Goal: Information Seeking & Learning: Learn about a topic

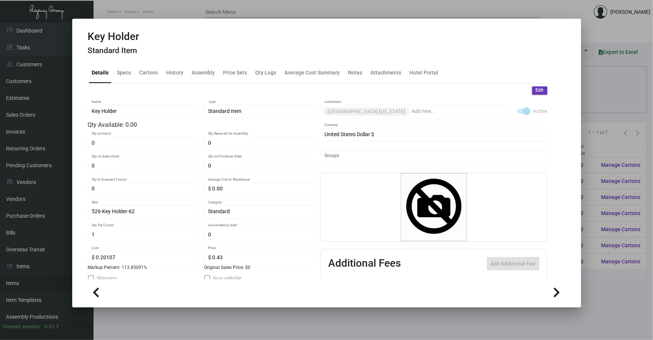
click at [352, 324] on div at bounding box center [326, 170] width 653 height 340
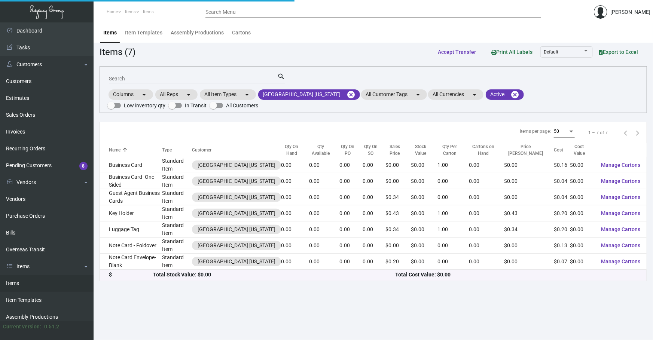
click at [353, 323] on main "Items Item Templates Assembly Productions Cartons Items (7) Accept Transfer Pri…" at bounding box center [373, 181] width 559 height 318
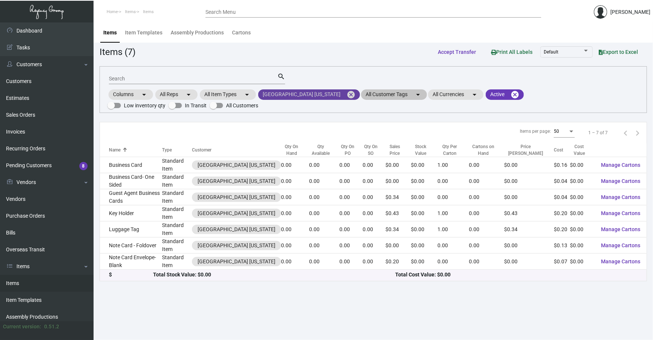
drag, startPoint x: 335, startPoint y: 93, endPoint x: 339, endPoint y: 92, distance: 4.3
click at [346, 93] on mat-icon "cancel" at bounding box center [350, 94] width 9 height 9
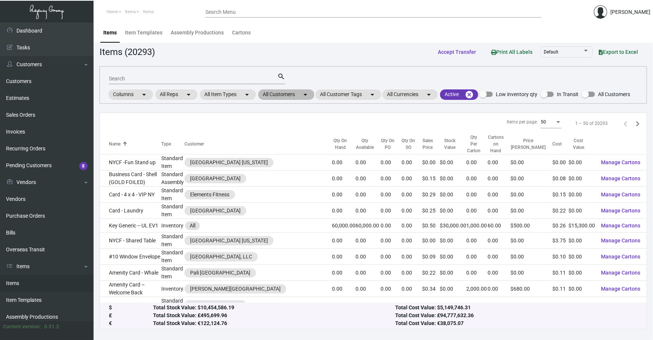
click at [290, 95] on mat-chip "All Customers arrow_drop_down" at bounding box center [286, 94] width 56 height 10
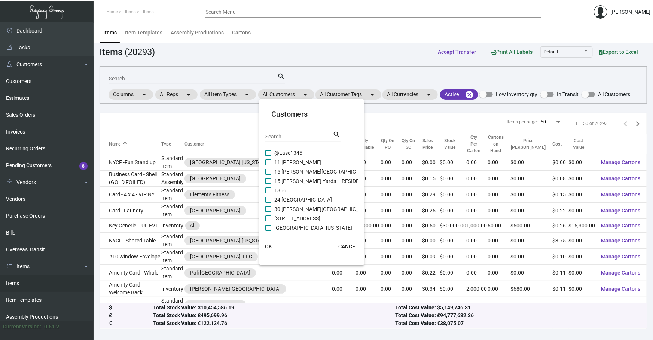
click at [299, 135] on input "Search" at bounding box center [298, 137] width 67 height 6
click at [290, 320] on div at bounding box center [326, 170] width 653 height 340
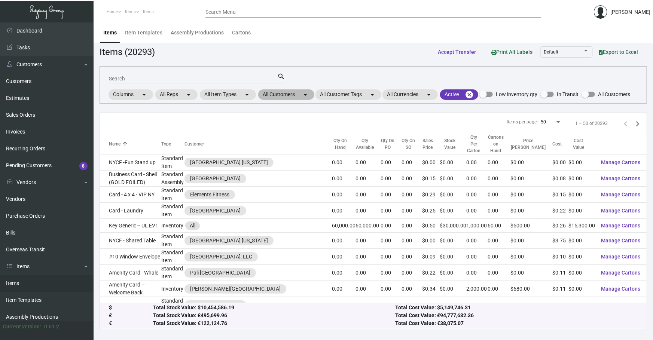
click at [297, 92] on mat-chip "All Customers arrow_drop_down" at bounding box center [286, 94] width 56 height 10
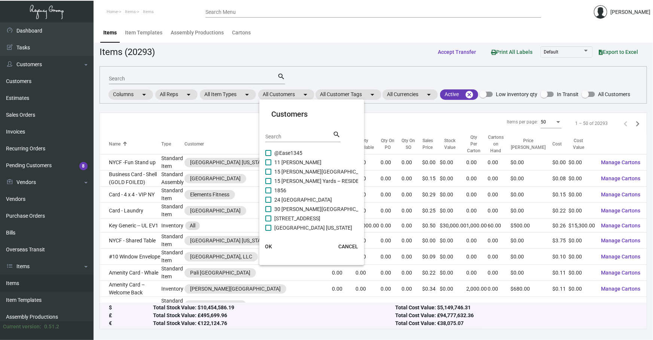
click at [301, 138] on input "Search" at bounding box center [298, 137] width 67 height 6
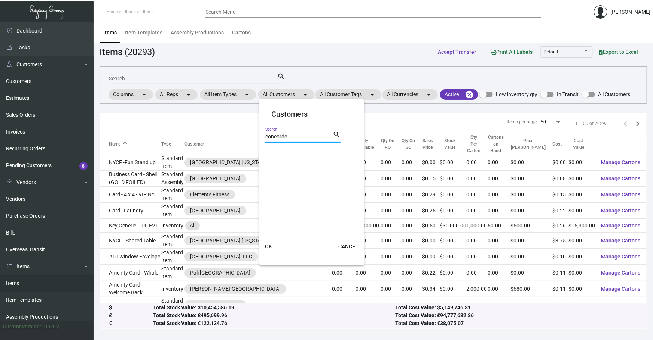
type input "concorde"
click at [266, 154] on span at bounding box center [268, 153] width 6 height 6
click at [268, 156] on input "[GEOGRAPHIC_DATA] [US_STATE]" at bounding box center [268, 156] width 0 height 0
checkbox input "true"
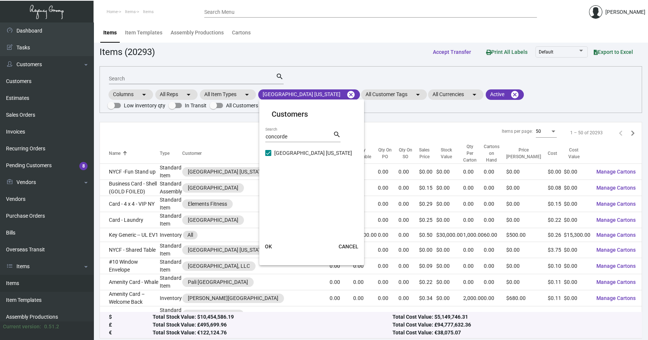
click at [267, 248] on span "OK" at bounding box center [268, 246] width 7 height 6
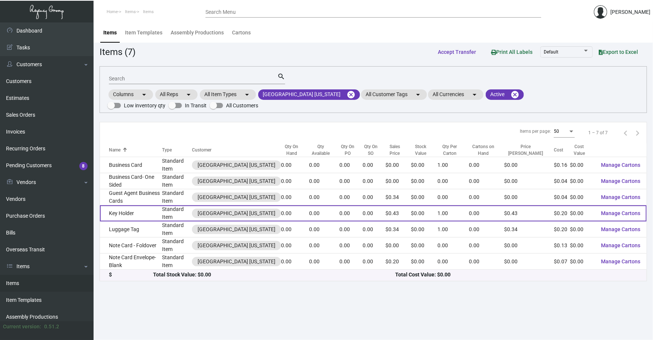
click at [154, 214] on td "Key Holder" at bounding box center [131, 213] width 62 height 16
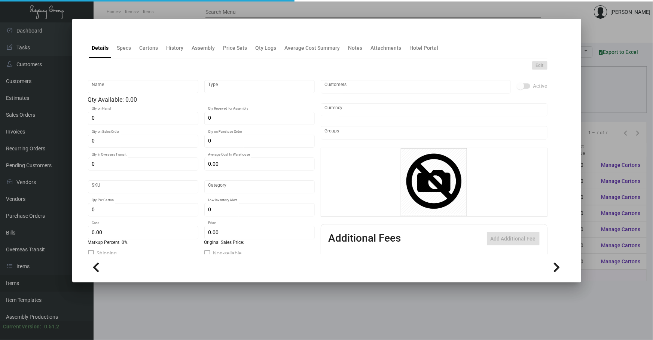
type input "Key Holder"
type input "Standard Item"
type input "$ 0.00"
type input "526-Key Holder-62"
type input "Standard"
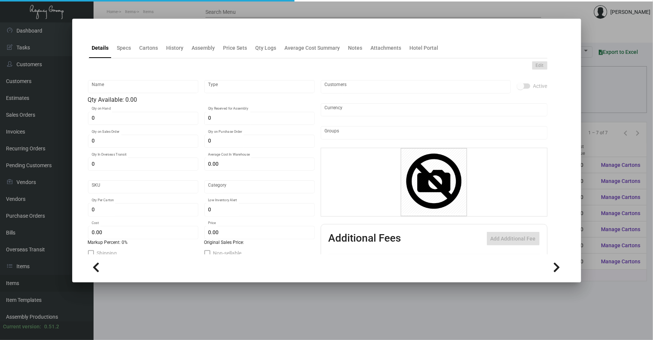
type input "1"
type input "$ 0.20107"
type input "$ 0.43"
checkbox input "true"
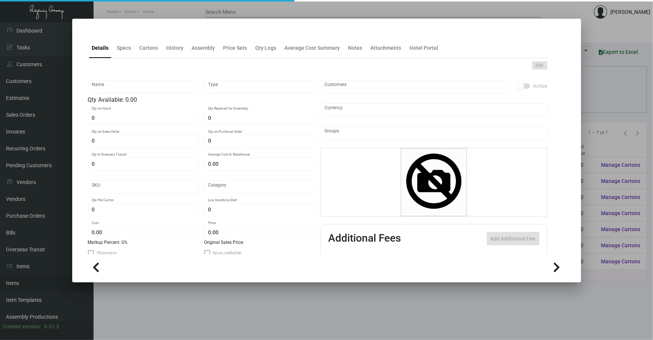
type input "United States Dollar $"
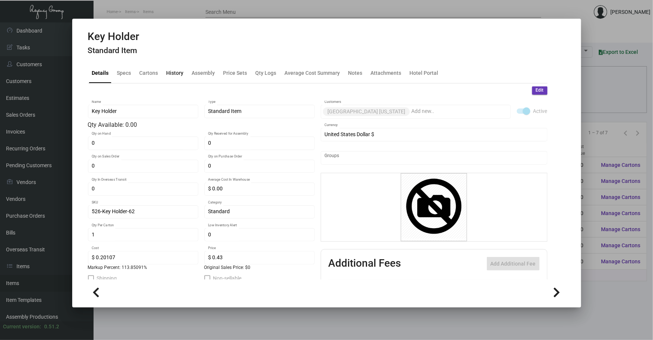
click at [174, 72] on div "History" at bounding box center [174, 73] width 17 height 8
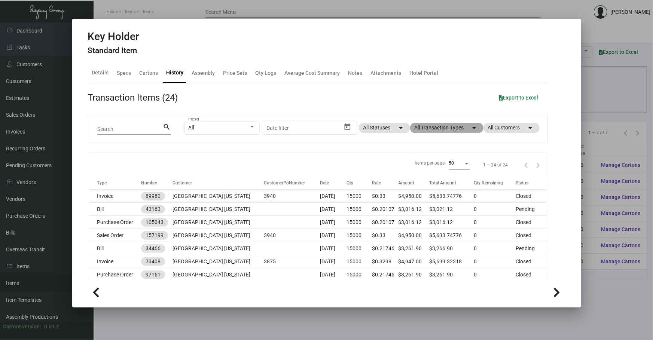
click at [435, 130] on mat-chip "All Transaction Types arrow_drop_down" at bounding box center [446, 128] width 73 height 10
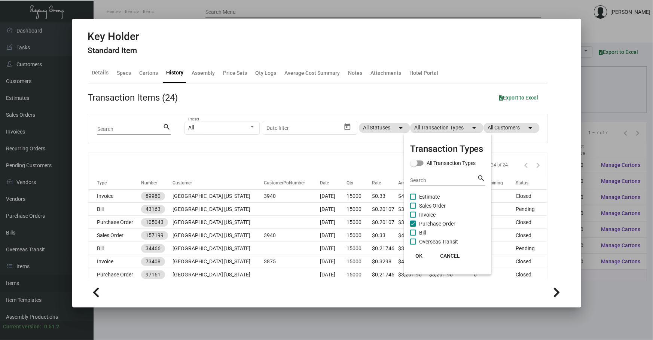
click at [446, 219] on span "Purchase Order" at bounding box center [437, 223] width 36 height 9
click at [413, 227] on input "Purchase Order" at bounding box center [413, 227] width 0 height 0
click at [446, 219] on span "Purchase Order" at bounding box center [437, 223] width 36 height 9
click at [413, 227] on input "Purchase Order" at bounding box center [413, 227] width 0 height 0
checkbox input "true"
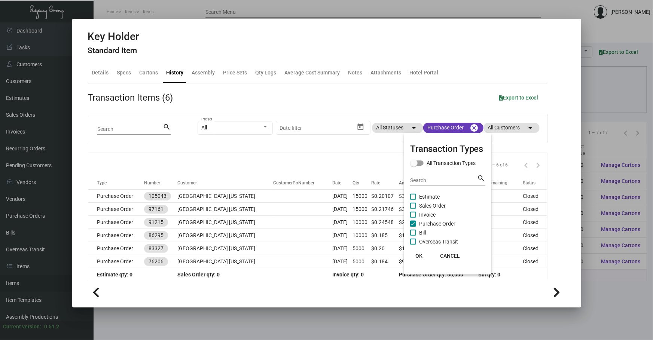
click at [313, 135] on div at bounding box center [326, 170] width 653 height 340
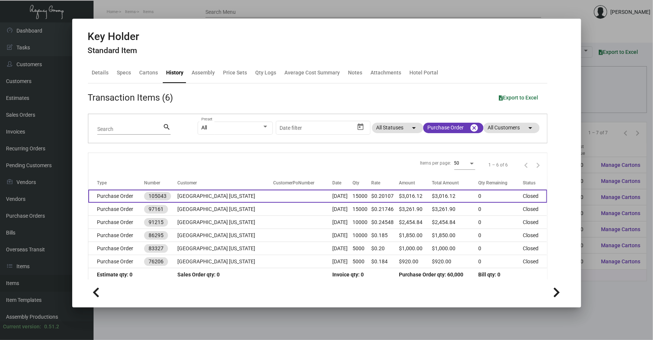
click at [333, 194] on td "[DATE]" at bounding box center [343, 196] width 20 height 13
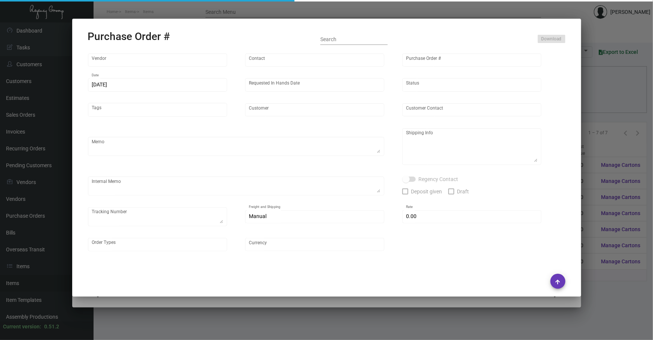
type input "Team Concept"
type input "[PERSON_NAME]"
type input "105043"
type input "[DATE]"
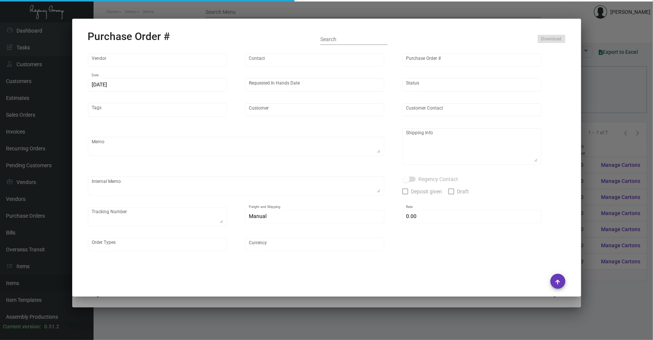
type input "[GEOGRAPHIC_DATA] [US_STATE]"
type input "[PERSON_NAME]"
type textarea "***ANY PRICE DISCREPANCY MUST BE CALLED OUT PRIOR TO PROCEEDING WITH THIS ORDER…"
type textarea "[GEOGRAPHIC_DATA] [US_STATE] - [PERSON_NAME] [STREET_ADDRESS]"
type textarea "5.2 - Order confirmed and headed into 8 BD TA."
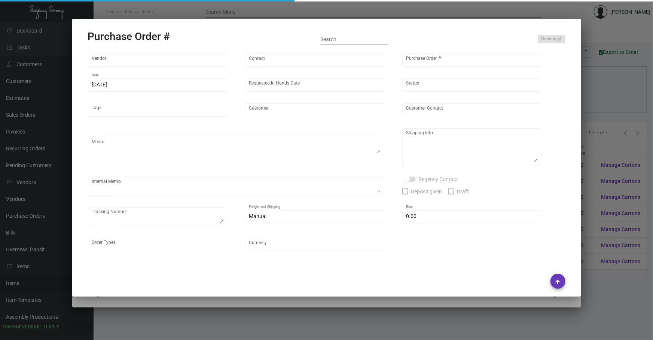
type input "$ 0.00"
type input "United States Dollar $"
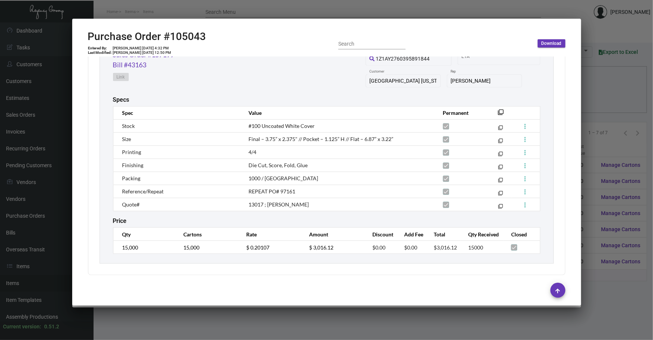
scroll to position [407, 0]
drag, startPoint x: 575, startPoint y: 232, endPoint x: 573, endPoint y: 229, distance: 4.3
click at [573, 229] on mat-dialog-container "Purchase Order #105043 Entered By: [PERSON_NAME] [DATE] 4:32 PM Last Modified: …" at bounding box center [326, 162] width 509 height 287
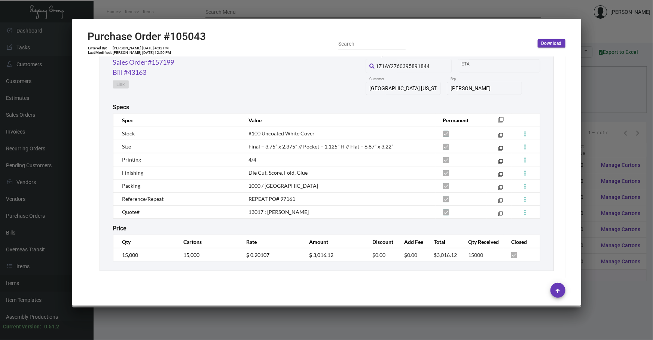
scroll to position [395, 0]
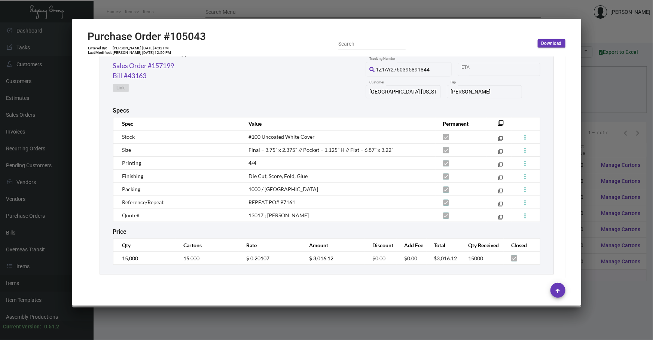
click at [218, 320] on div at bounding box center [326, 170] width 653 height 340
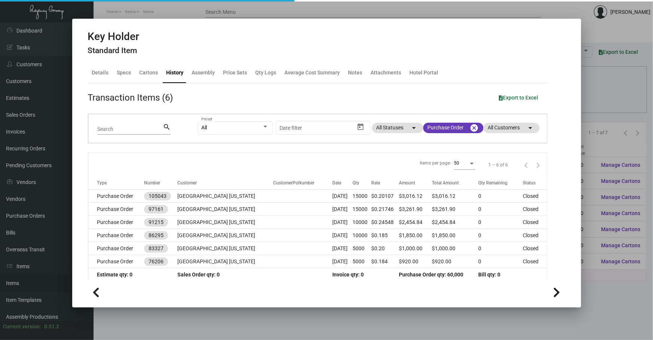
click at [218, 320] on div at bounding box center [326, 170] width 653 height 340
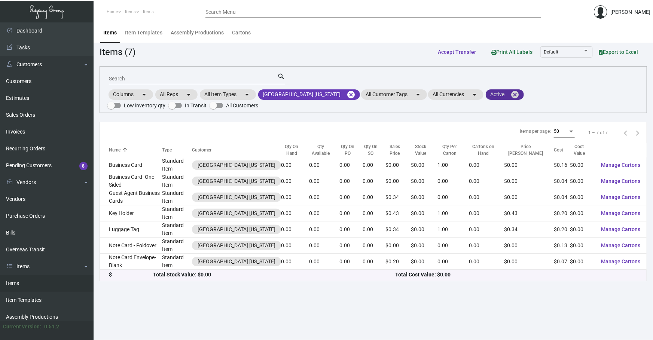
click at [510, 94] on mat-icon "cancel" at bounding box center [514, 94] width 9 height 9
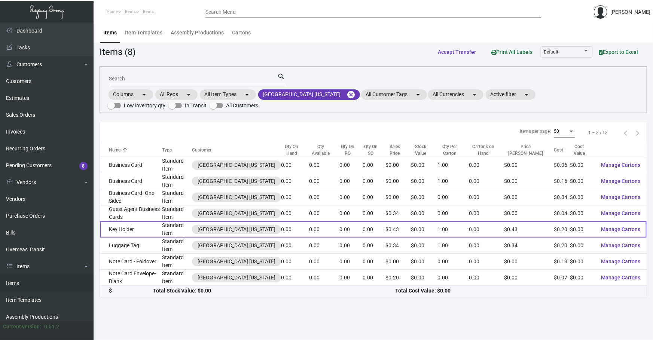
click at [162, 225] on td "Key Holder" at bounding box center [131, 229] width 62 height 16
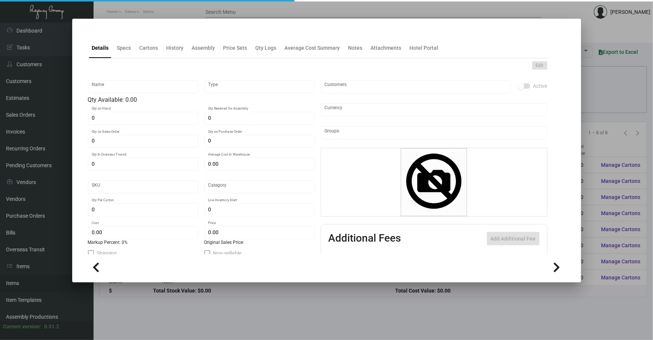
type input "Key Holder"
type input "Standard Item"
type input "$ 0.00"
type input "526-Key Holder-62"
type input "Standard"
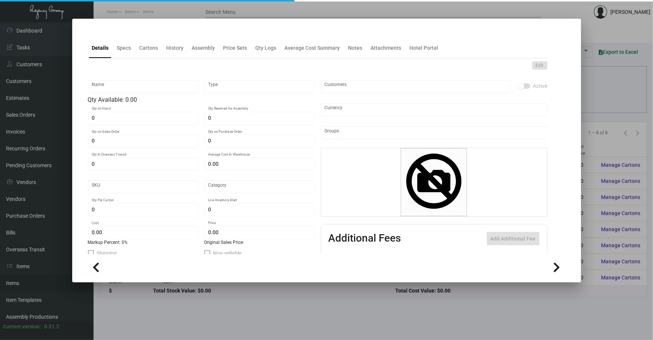
type input "1"
type input "$ 0.20107"
type input "$ 0.43"
checkbox input "true"
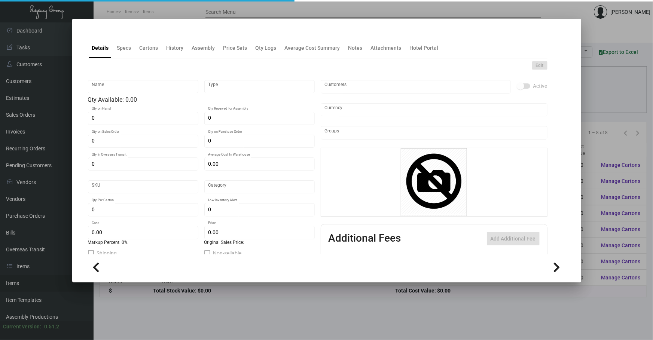
type input "United States Dollar $"
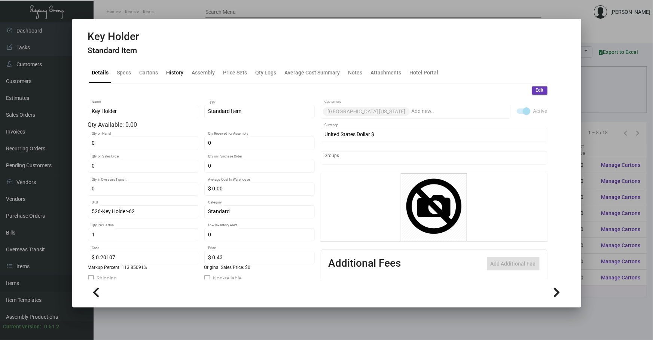
click at [172, 73] on div "History" at bounding box center [174, 73] width 17 height 8
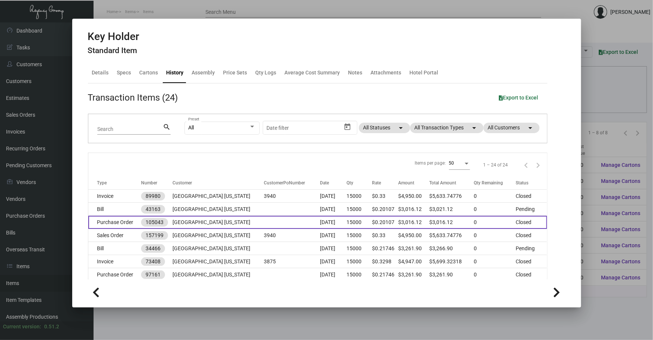
click at [245, 220] on td "[GEOGRAPHIC_DATA] [US_STATE]" at bounding box center [217, 222] width 91 height 13
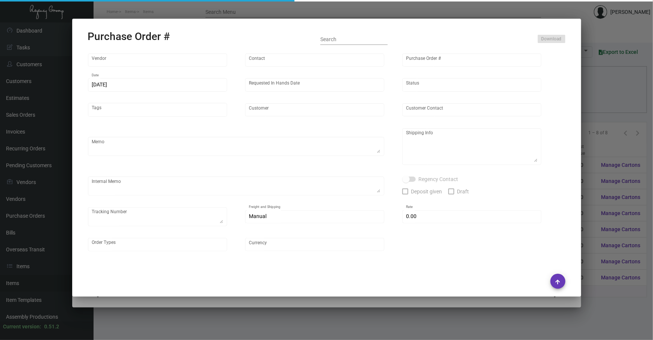
type input "Team Concept"
type input "[PERSON_NAME]"
type input "105043"
type input "[DATE]"
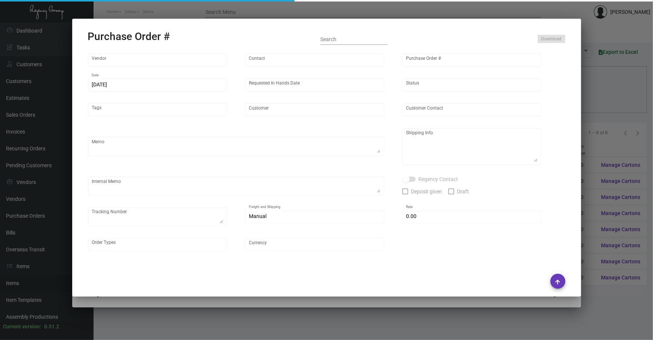
type input "[GEOGRAPHIC_DATA] [US_STATE]"
type input "[PERSON_NAME]"
type textarea "***ANY PRICE DISCREPANCY MUST BE CALLED OUT PRIOR TO PROCEEDING WITH THIS ORDER…"
type textarea "[GEOGRAPHIC_DATA] [US_STATE] - [PERSON_NAME] [STREET_ADDRESS]"
type textarea "5.2 - Order confirmed and headed into 8 BD TA."
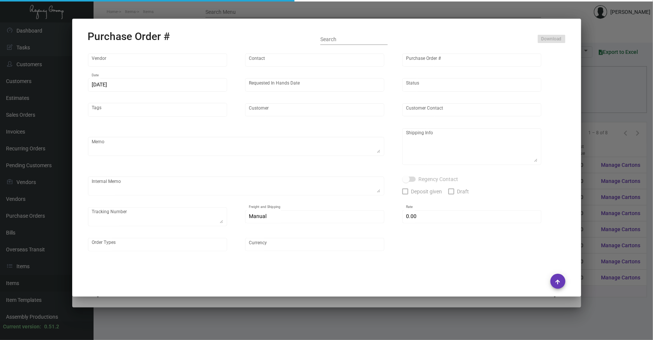
type input "$ 0.00"
type input "United States Dollar $"
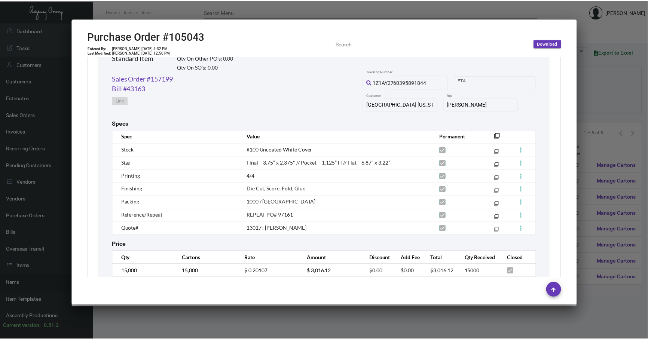
scroll to position [407, 0]
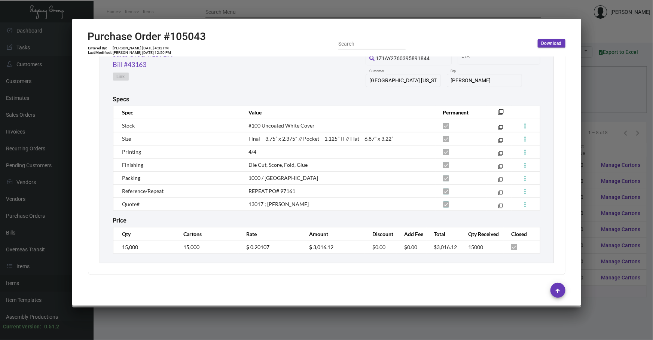
click at [424, 317] on div at bounding box center [326, 170] width 653 height 340
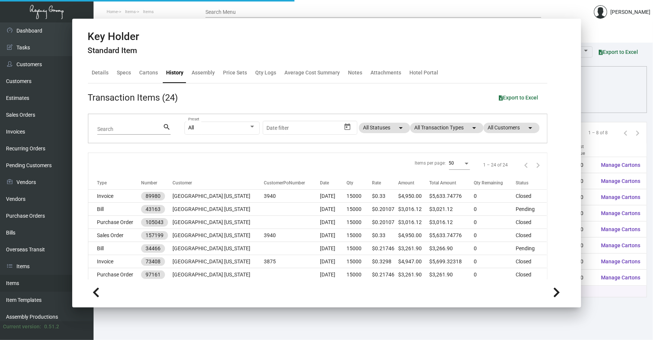
click at [424, 317] on main "Items Item Templates Assembly Productions Cartons Items (8) Accept Transfer Pri…" at bounding box center [373, 181] width 559 height 318
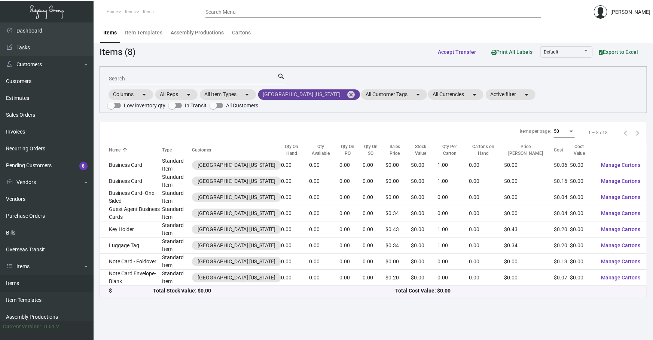
click at [346, 90] on mat-icon "cancel" at bounding box center [350, 94] width 9 height 9
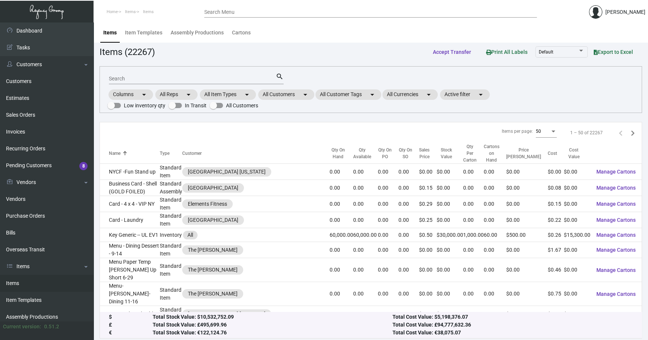
click at [243, 78] on input "Search" at bounding box center [192, 79] width 167 height 6
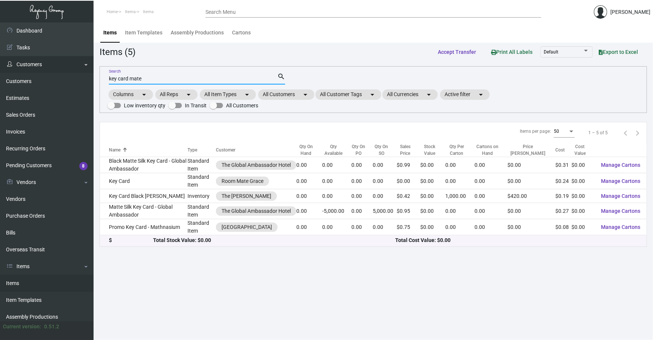
drag, startPoint x: 217, startPoint y: 77, endPoint x: 0, endPoint y: 64, distance: 217.7
click at [0, 114] on div "Dashboard Dashboard Tasks Customers Customers Estimates Sales Orders Invoices R…" at bounding box center [326, 181] width 653 height 318
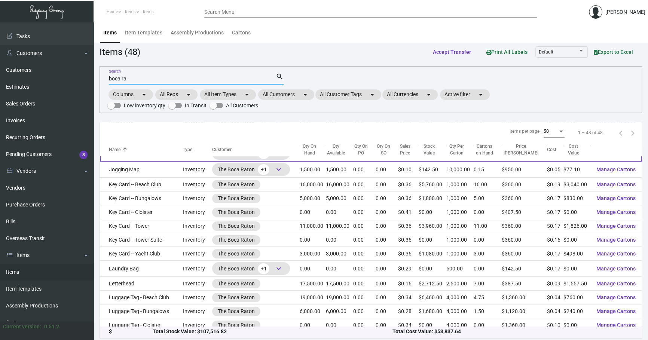
scroll to position [340, 0]
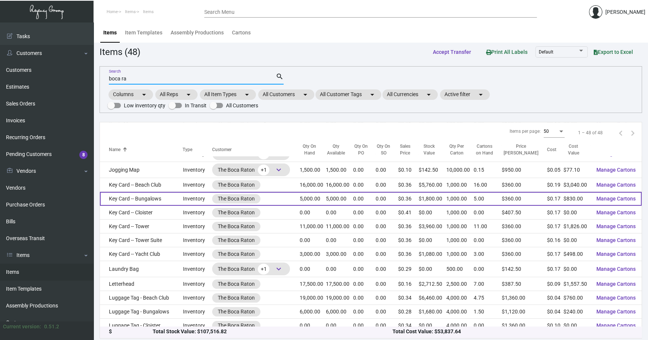
type input "boca ra"
click at [145, 196] on td "Key Card -- Bungalows" at bounding box center [141, 199] width 83 height 14
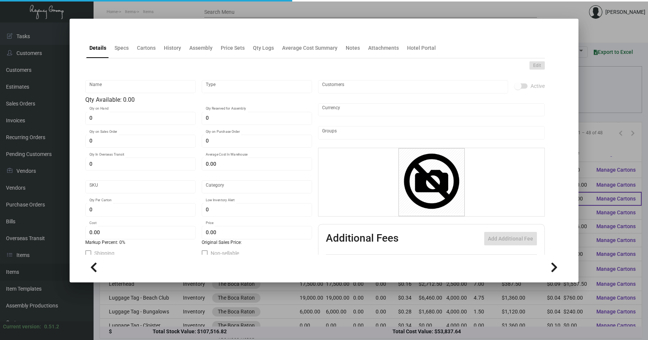
type input "Key Card -- Bungalows"
type input "Inventory"
type input "5,000"
type input "$ 0.195"
type input "1K-B"
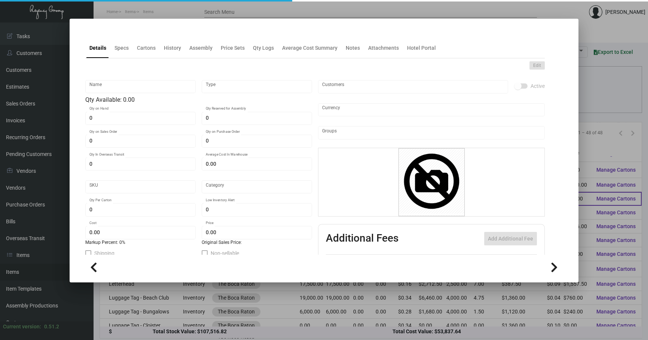
type input "Overseas"
type input "1,000"
type input "$ 0.166"
type input "$ 0.36"
checkbox input "true"
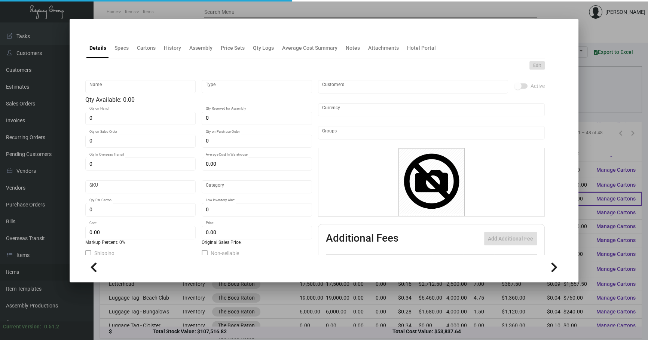
checkbox input "true"
type input "United States Dollar $"
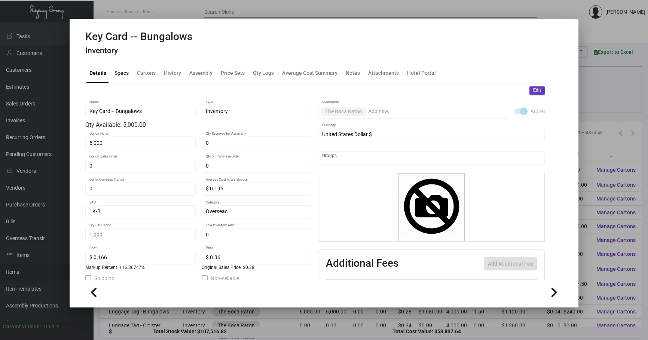
click at [123, 69] on div "Specs" at bounding box center [121, 73] width 14 height 8
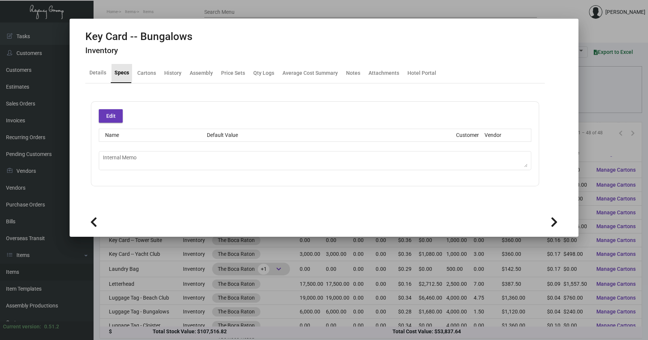
type textarea "Ving 1K and 4K test key from Mind passed."
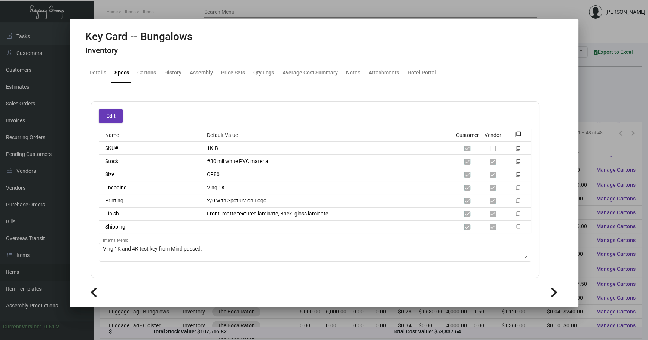
click at [230, 331] on div at bounding box center [324, 170] width 648 height 340
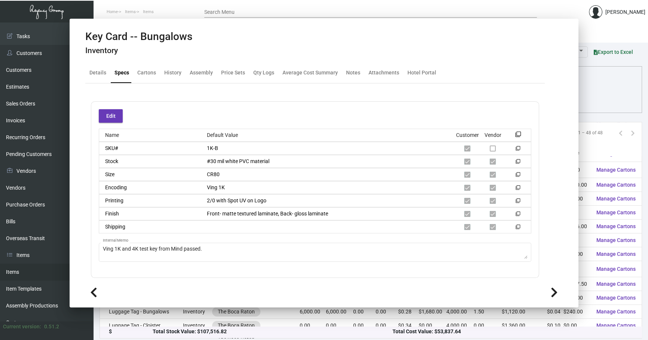
click at [230, 330] on div "Total Stock Value: $107,516.82" at bounding box center [273, 332] width 240 height 8
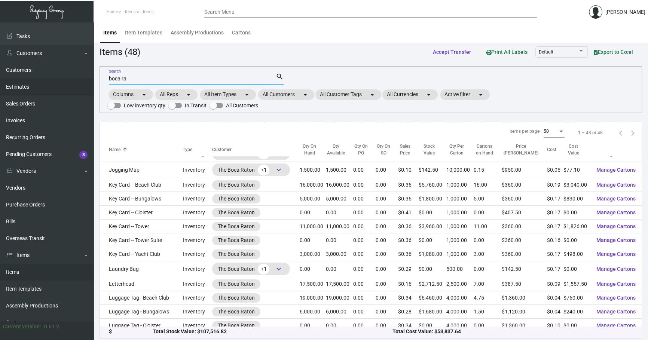
drag, startPoint x: 156, startPoint y: 80, endPoint x: 0, endPoint y: 80, distance: 156.0
click at [0, 83] on div "Dashboard Dashboard Tasks Customers Customers Estimates Sales Orders Invoices R…" at bounding box center [324, 182] width 648 height 320
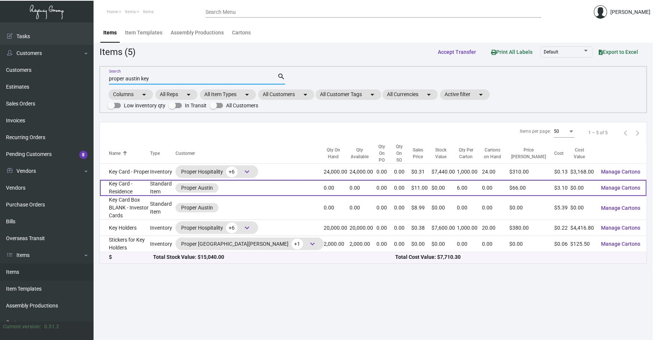
type input "proper austin key"
click at [138, 180] on td "Key Card - Residence" at bounding box center [125, 188] width 50 height 16
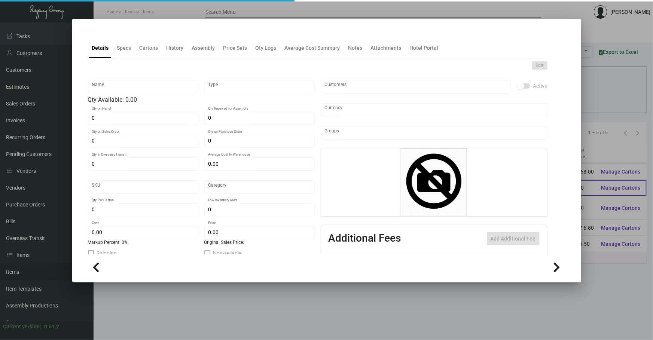
type input "Key Card - Residence"
type input "Standard Item"
type input "$ 54.00"
type input "Overseas"
type input "6"
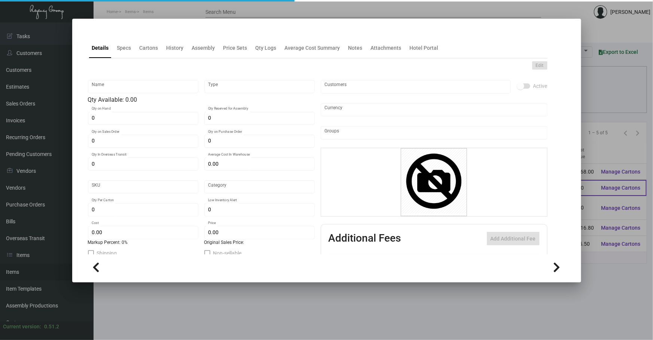
type input "$ 3.10"
type input "$ 11.00"
checkbox input "true"
type input "United States Dollar $"
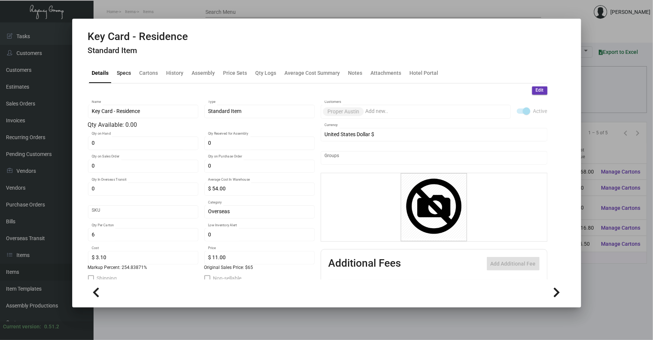
click at [128, 68] on div "Specs" at bounding box center [124, 73] width 20 height 18
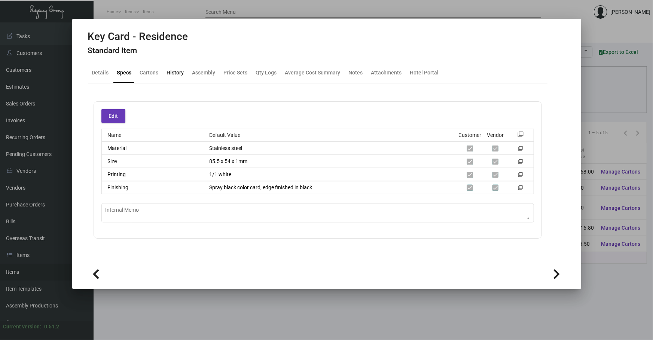
click at [184, 71] on div "History" at bounding box center [175, 73] width 23 height 18
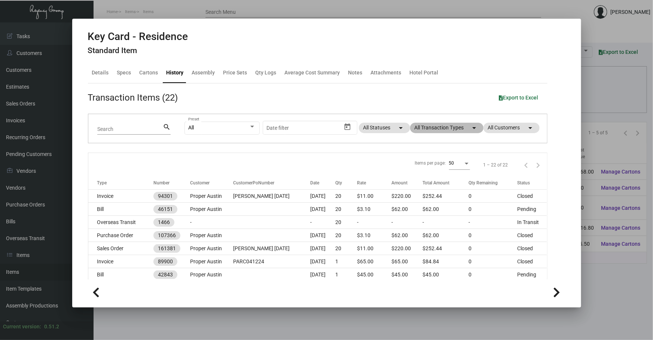
click at [450, 123] on mat-chip "All Transaction Types arrow_drop_down" at bounding box center [446, 128] width 73 height 10
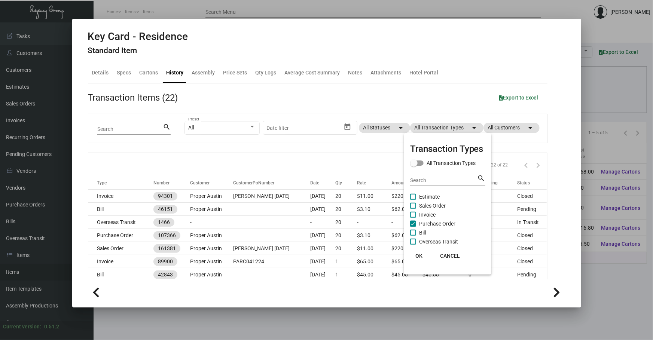
click at [435, 223] on span "Purchase Order" at bounding box center [437, 223] width 36 height 9
click at [413, 227] on input "Purchase Order" at bounding box center [413, 227] width 0 height 0
click at [435, 223] on span "Purchase Order" at bounding box center [437, 223] width 36 height 9
click at [413, 227] on input "Purchase Order" at bounding box center [413, 227] width 0 height 0
checkbox input "true"
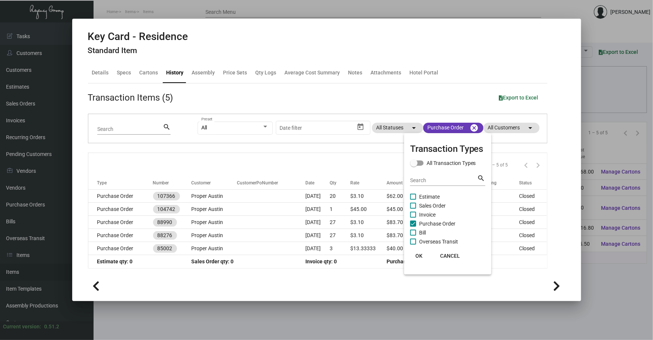
click at [288, 199] on div at bounding box center [326, 170] width 653 height 340
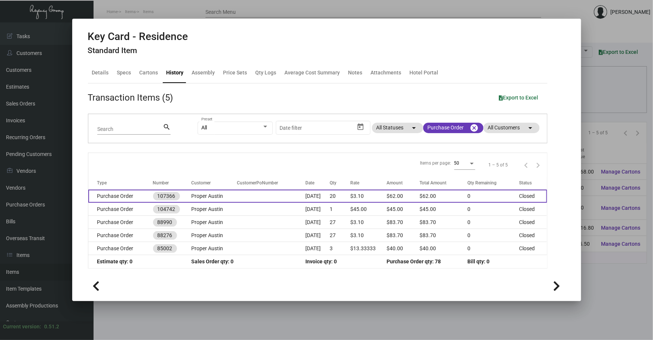
click at [286, 196] on td at bounding box center [271, 196] width 68 height 13
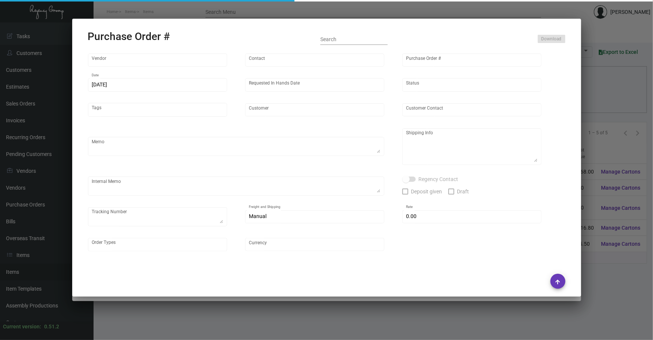
type input "CHENGDU MIND IOT TECHNOLOGY"
type input "[PERSON_NAME]"
type input "107366"
type input "[DATE]"
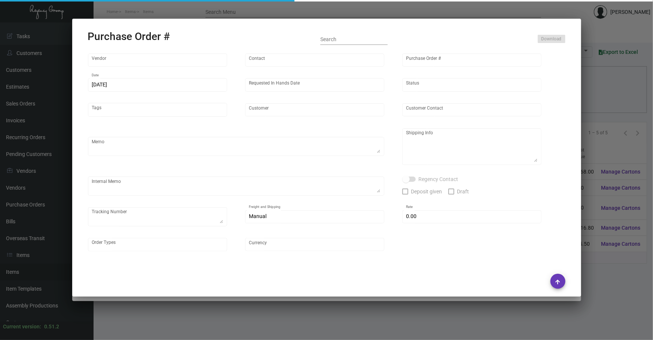
type input "Proper Austin"
type textarea "Air to LA."
type textarea "Regency Group LA [STREET_ADDRESS]"
checkbox input "true"
type input "$ 0.00"
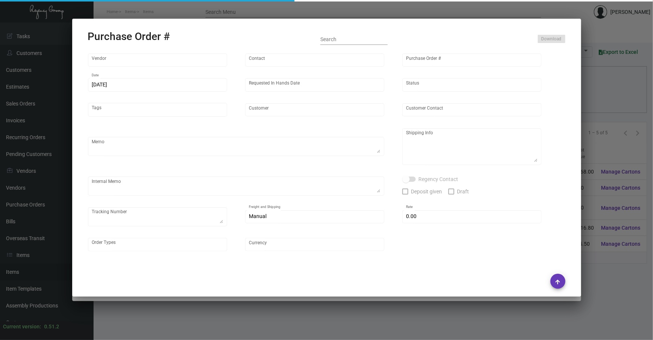
type input "United States Dollar $"
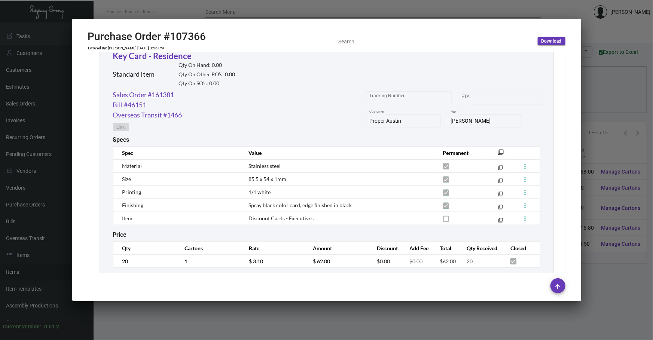
scroll to position [363, 0]
click at [136, 307] on div at bounding box center [326, 170] width 653 height 340
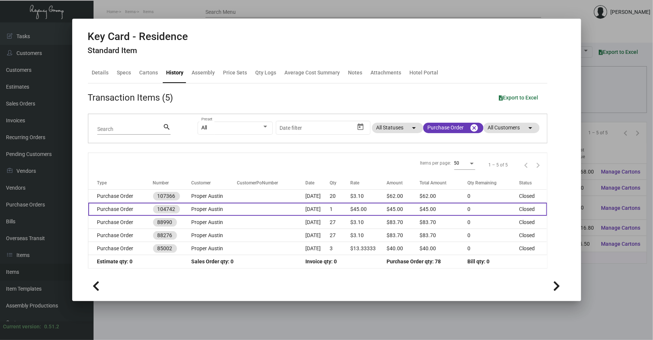
click at [228, 211] on td "Proper Austin" at bounding box center [215, 209] width 46 height 13
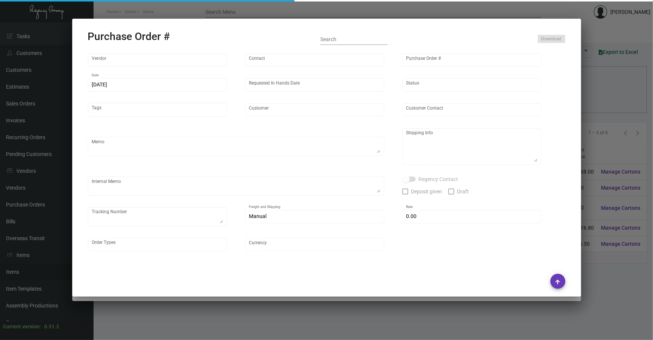
type input "CHENGDU MIND IOT TECHNOLOGY"
type input "[PERSON_NAME]"
type input "104742"
type input "[DATE]"
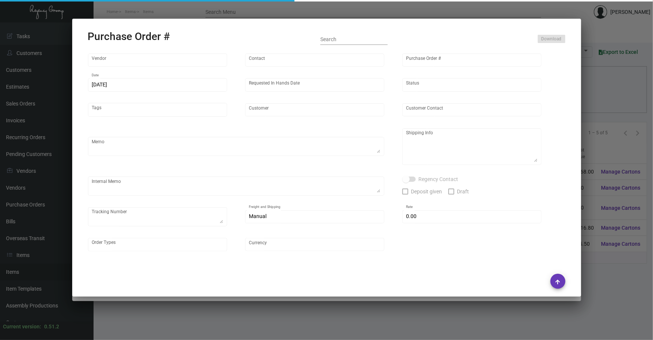
type input "Proper Austin"
type textarea "Please ship by air to our LA warehouse."
type textarea "Regency Group LA [STREET_ADDRESS]"
type textarea "6 pcs shipped by the vendor."
checkbox input "true"
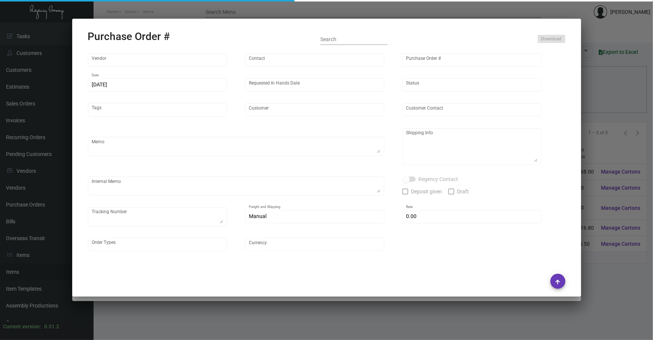
type input "$ 0.00"
type input "United States Dollar $"
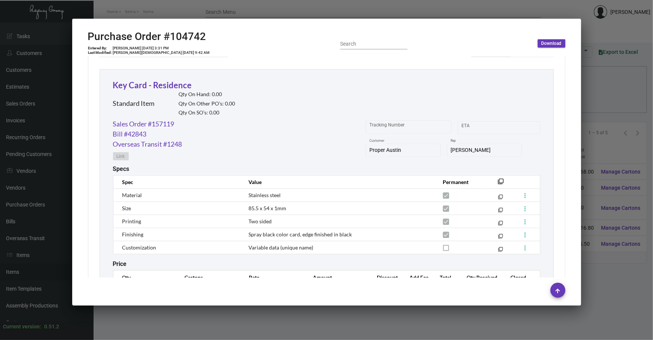
scroll to position [340, 0]
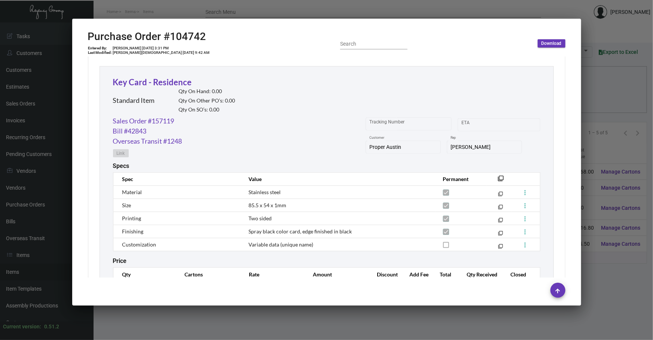
click at [270, 328] on div at bounding box center [326, 170] width 653 height 340
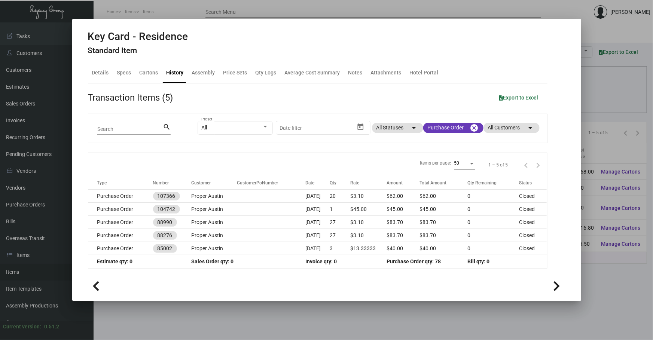
click at [178, 311] on div at bounding box center [326, 170] width 653 height 340
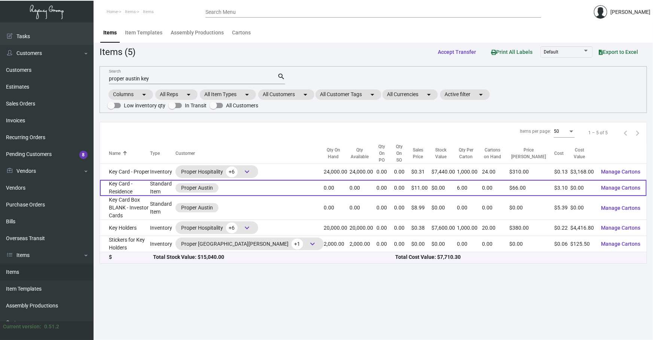
click at [150, 180] on td "Key Card - Residence" at bounding box center [125, 188] width 50 height 16
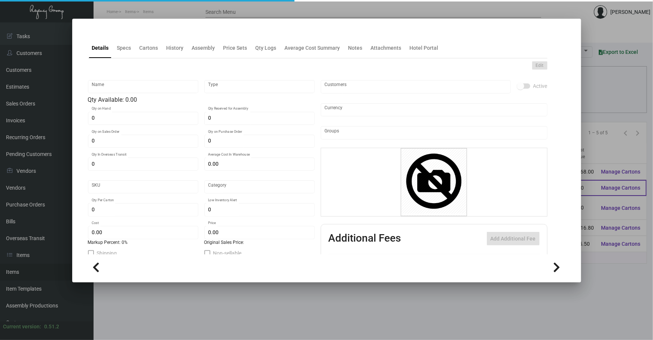
type input "Key Card - Residence"
type input "Standard Item"
type input "$ 54.00"
type input "Overseas"
type input "6"
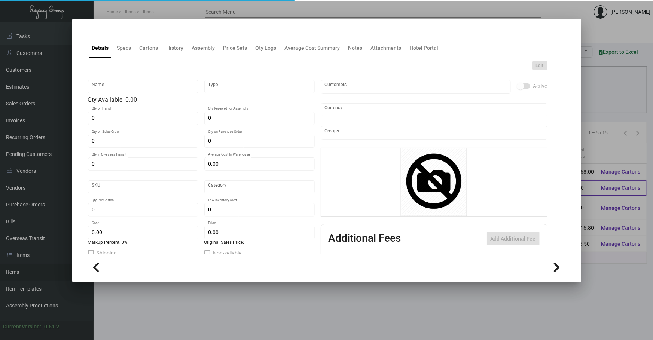
type input "$ 3.10"
type input "$ 11.00"
checkbox input "true"
type input "United States Dollar $"
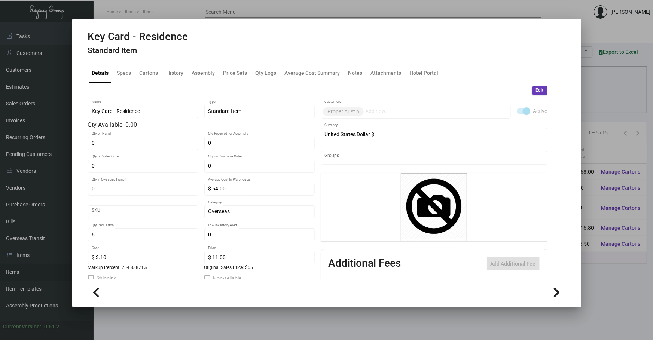
click at [197, 321] on div at bounding box center [326, 170] width 653 height 340
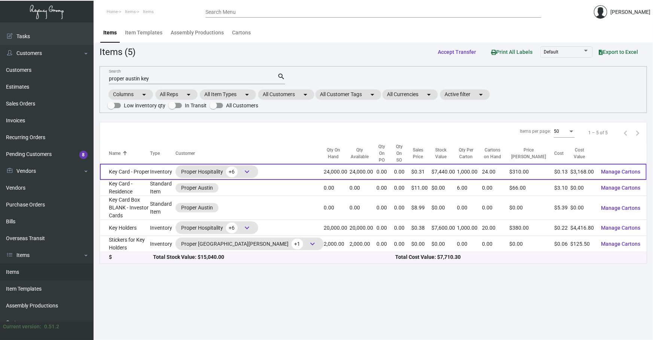
click at [147, 170] on td "Key Card - Proper" at bounding box center [125, 172] width 50 height 16
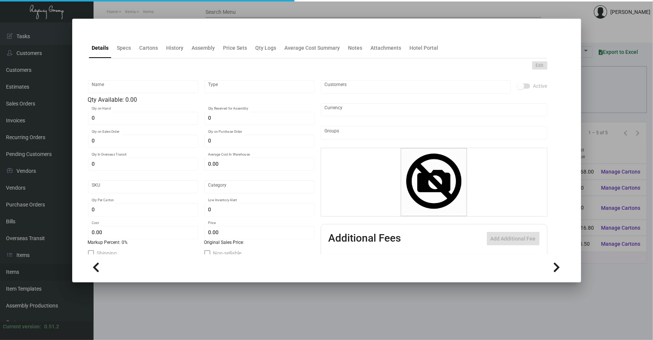
type input "Key Card - Proper"
type input "Inventory"
type input "24,000"
type input "45,000"
type input "$ 0.3425"
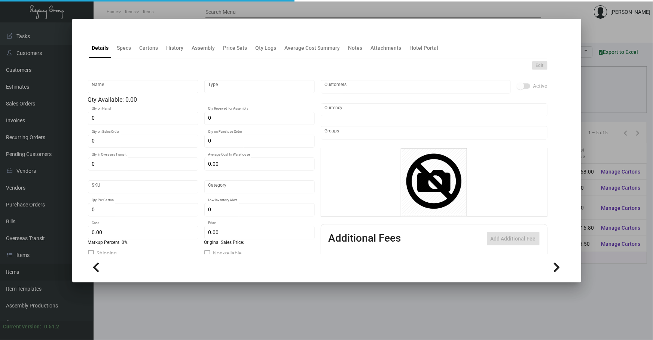
type input "2675"
type input "Overseas"
type input "1,000"
type input "10,000"
type input "$ 0.132"
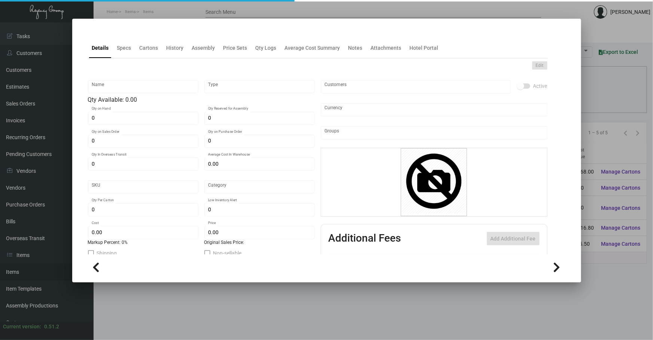
type input "$ 0.31"
type textarea "Keys: cr80 #30 mill black PVC dull laminated plastic, Gold foil, great Western …"
type textarea "Keys"
checkbox input "true"
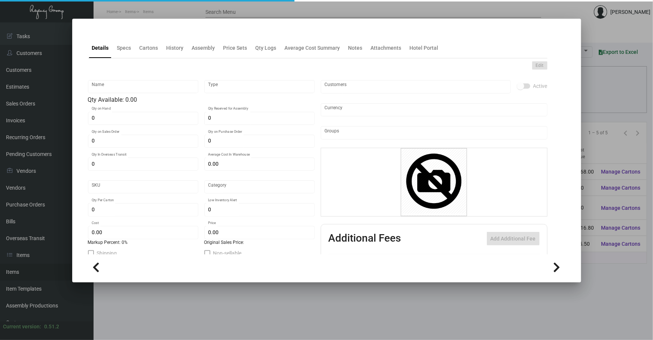
type input "United States Dollar $"
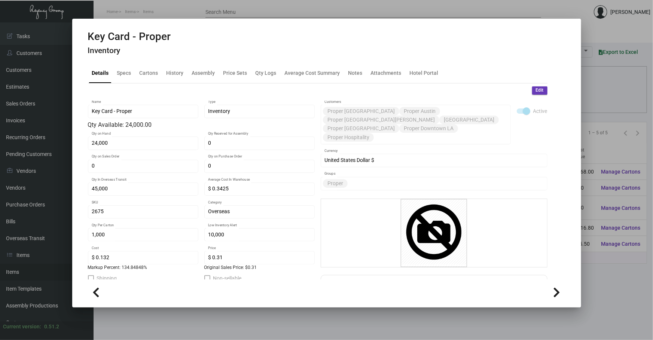
click at [116, 61] on ng-component "Key Card - Proper Inventory Details Specs Cartons History Assembly Price Sets Q…" at bounding box center [326, 167] width 477 height 275
click at [120, 68] on div "Specs" at bounding box center [124, 73] width 20 height 18
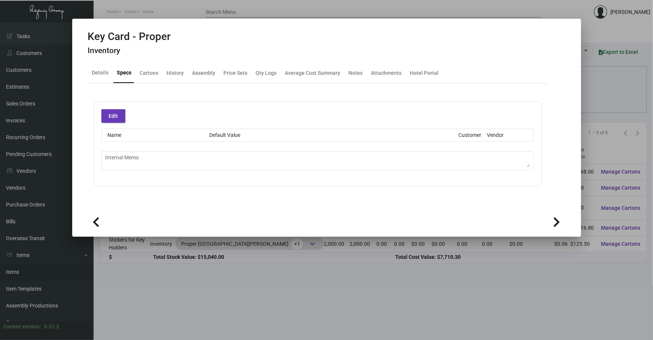
click at [125, 74] on div "Specs" at bounding box center [124, 73] width 15 height 8
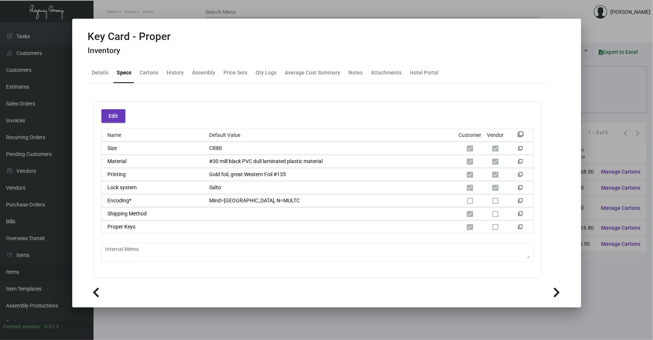
click at [213, 291] on div at bounding box center [326, 292] width 477 height 17
click at [280, 327] on div at bounding box center [326, 170] width 653 height 340
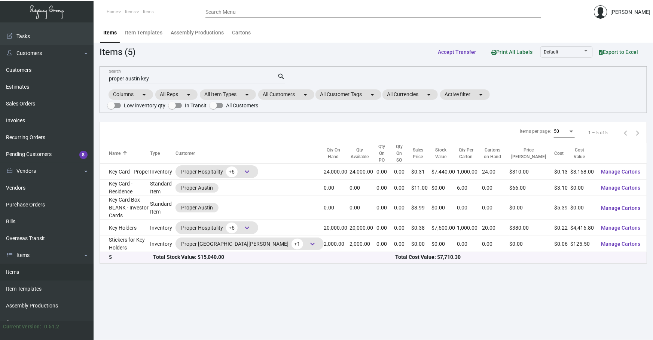
drag, startPoint x: 292, startPoint y: 324, endPoint x: 294, endPoint y: 319, distance: 5.1
click at [292, 324] on main "Items Item Templates Assembly Productions Cartons Items (5) Accept Transfer Pri…" at bounding box center [373, 181] width 559 height 318
click at [0, 97] on div "Dashboard Dashboard Tasks Customers Customers Estimates Sales Orders Invoices R…" at bounding box center [326, 181] width 653 height 318
type input "a"
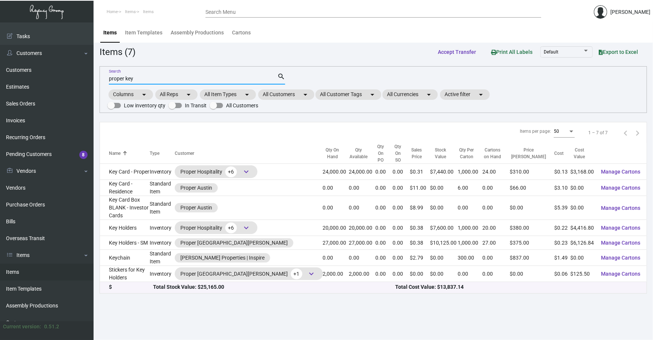
type input "proper key"
